Goal: Navigation & Orientation: Understand site structure

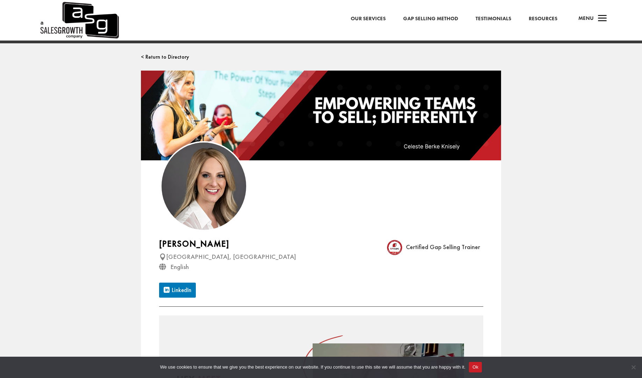
click at [382, 20] on link "Our Services" at bounding box center [368, 18] width 35 height 9
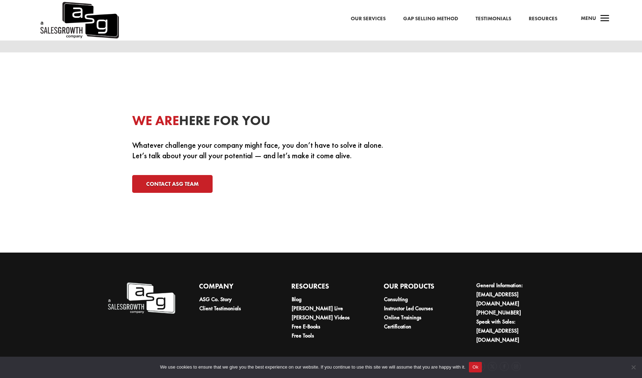
scroll to position [2158, 0]
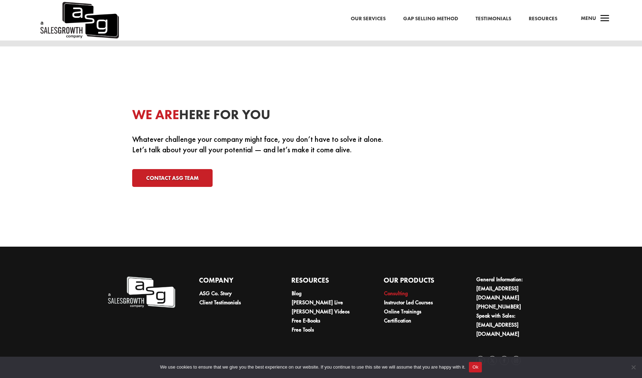
click at [399, 294] on link "Consulting" at bounding box center [396, 293] width 24 height 7
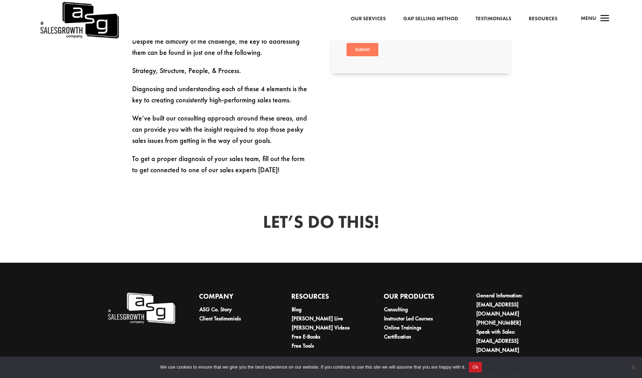
scroll to position [410, 0]
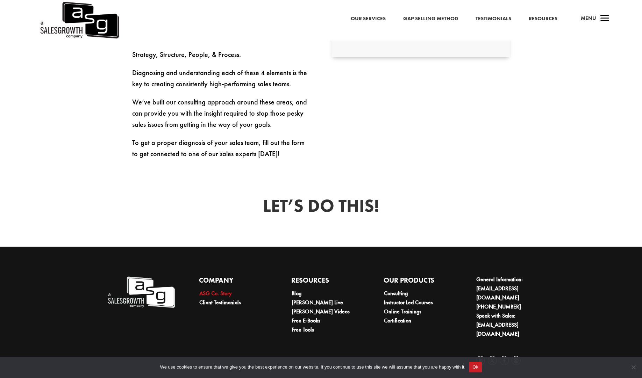
click at [217, 294] on link "ASG Co. Story" at bounding box center [215, 293] width 33 height 7
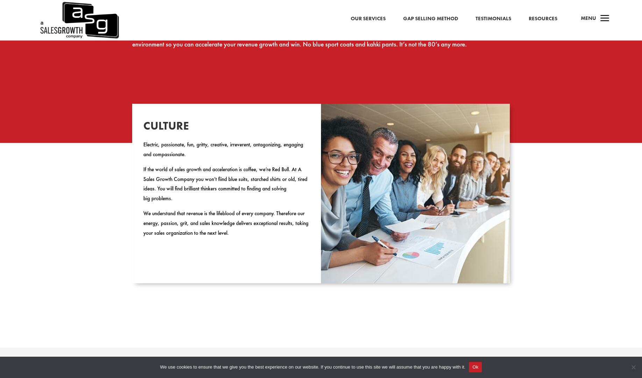
scroll to position [657, 0]
